Goal: Transaction & Acquisition: Subscribe to service/newsletter

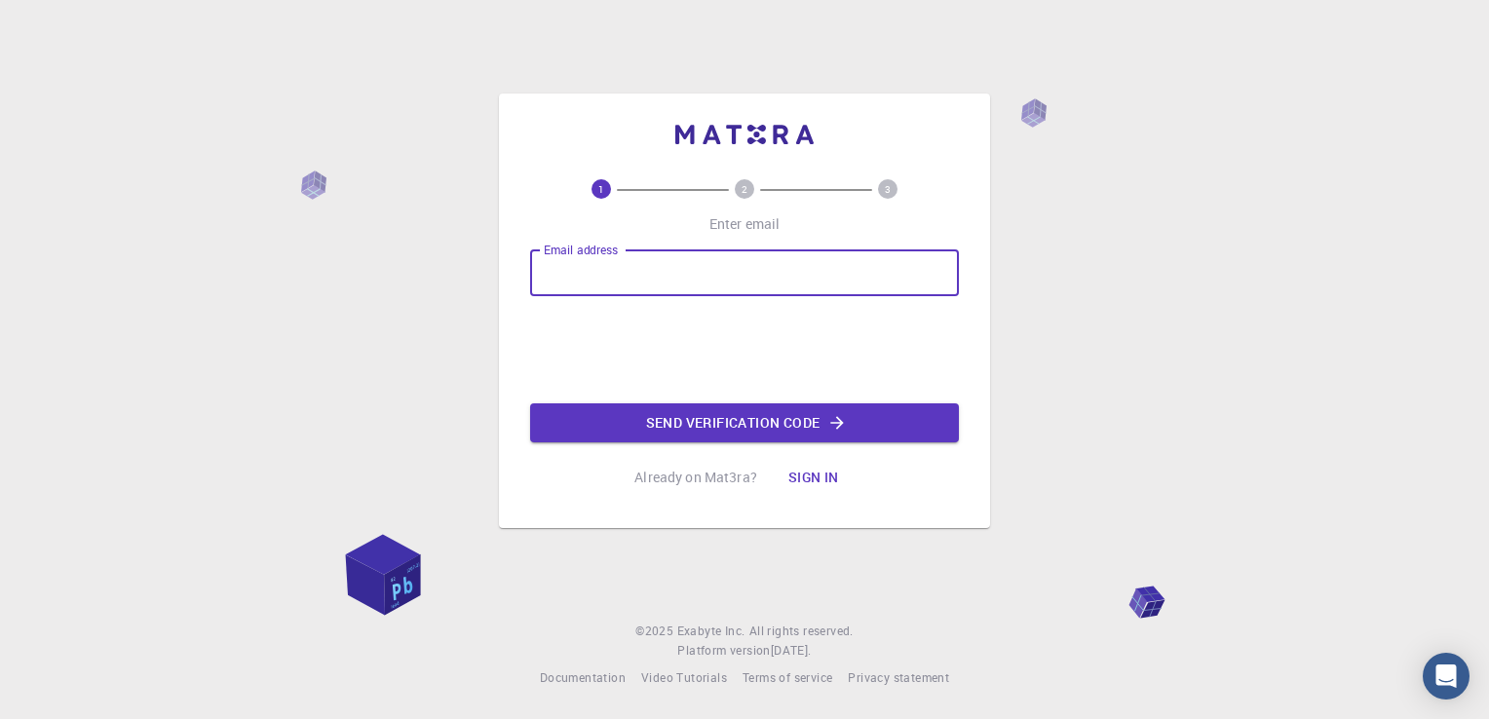
click at [588, 267] on input "Email address" at bounding box center [744, 272] width 429 height 47
type input "[EMAIL_ADDRESS][DOMAIN_NAME]"
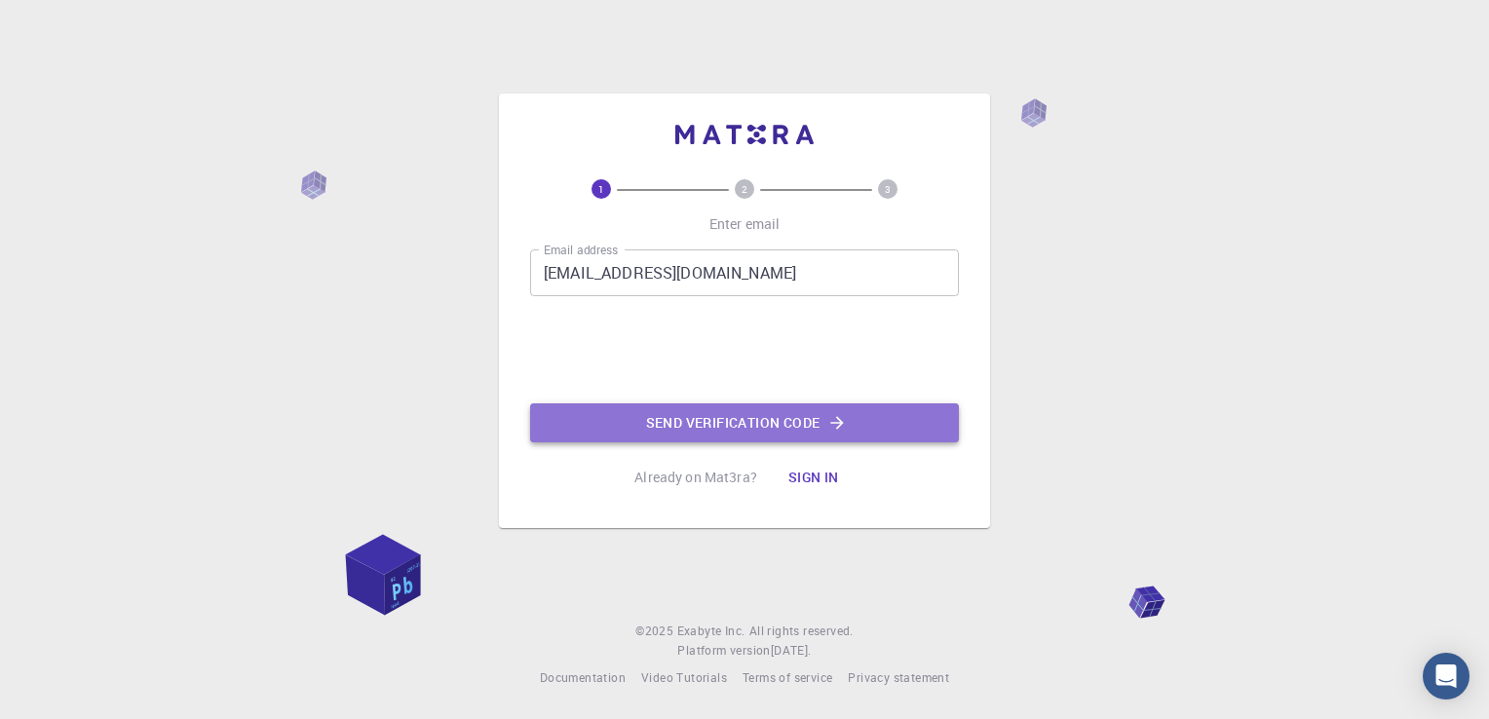
click at [744, 426] on button "Send verification code" at bounding box center [744, 422] width 429 height 39
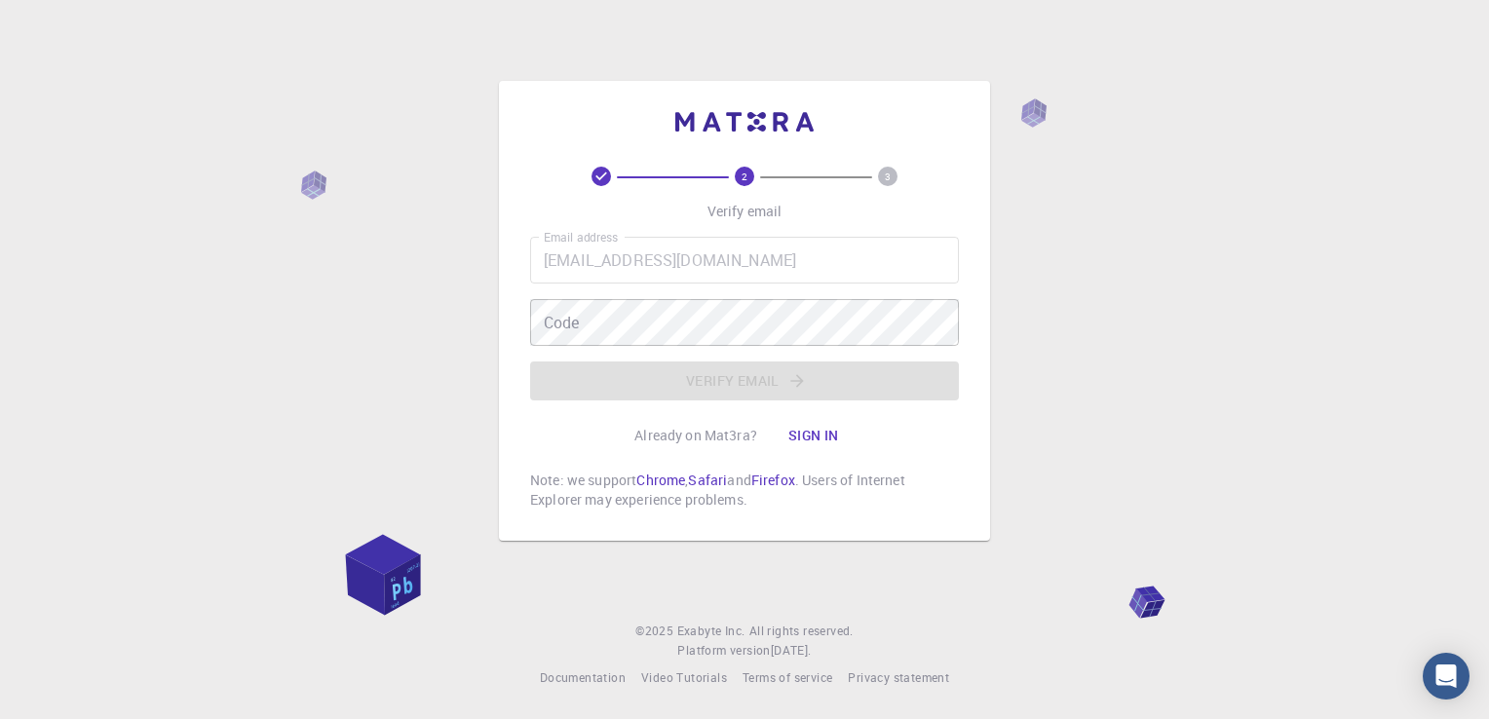
click at [588, 372] on div "Email address [EMAIL_ADDRESS][DOMAIN_NAME] Email address Code Code Verify email" at bounding box center [744, 319] width 429 height 164
click at [788, 377] on div "Email address [EMAIL_ADDRESS][DOMAIN_NAME] Email address Code Code Verify email" at bounding box center [744, 319] width 429 height 164
click at [826, 433] on button "Sign in" at bounding box center [814, 435] width 82 height 39
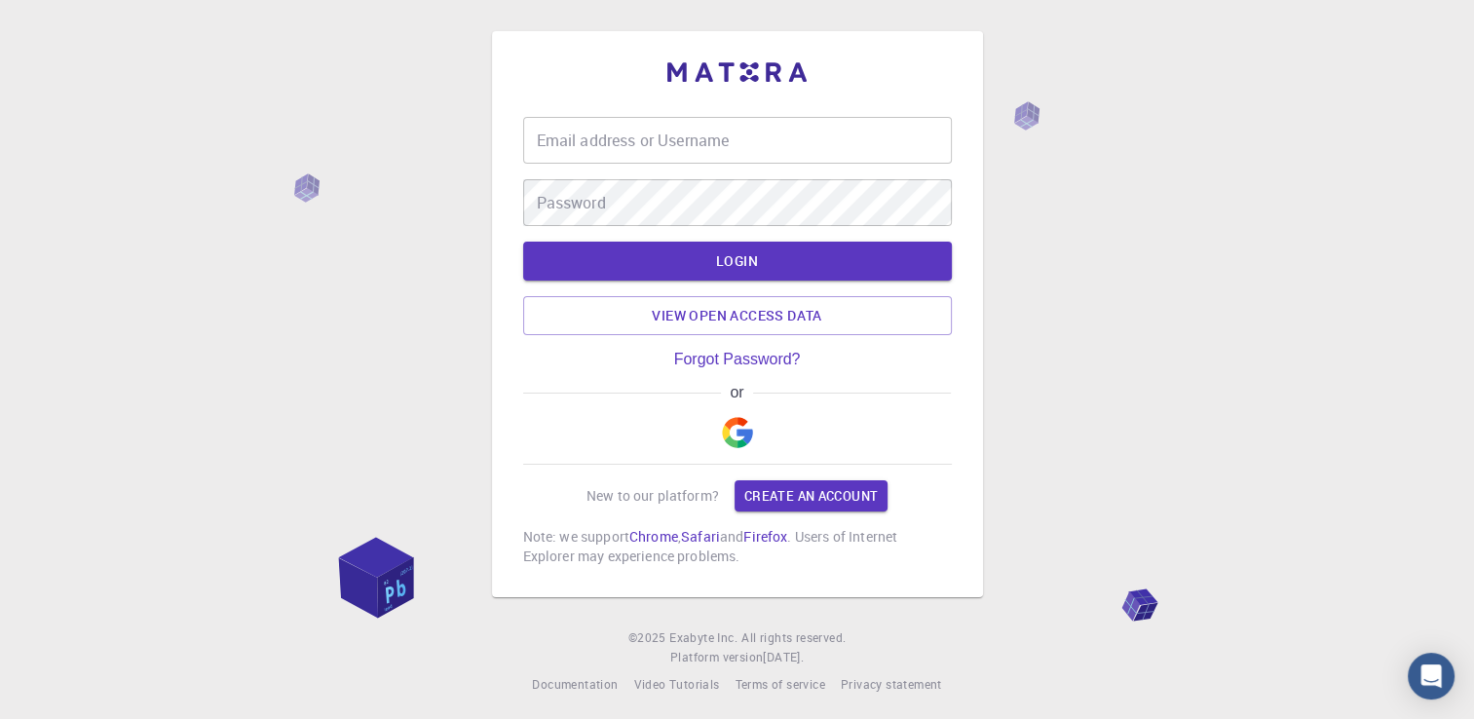
click at [639, 493] on p "New to our platform?" at bounding box center [653, 495] width 132 height 19
click at [834, 489] on link "Create an account" at bounding box center [811, 495] width 153 height 31
